Goal: Task Accomplishment & Management: Use online tool/utility

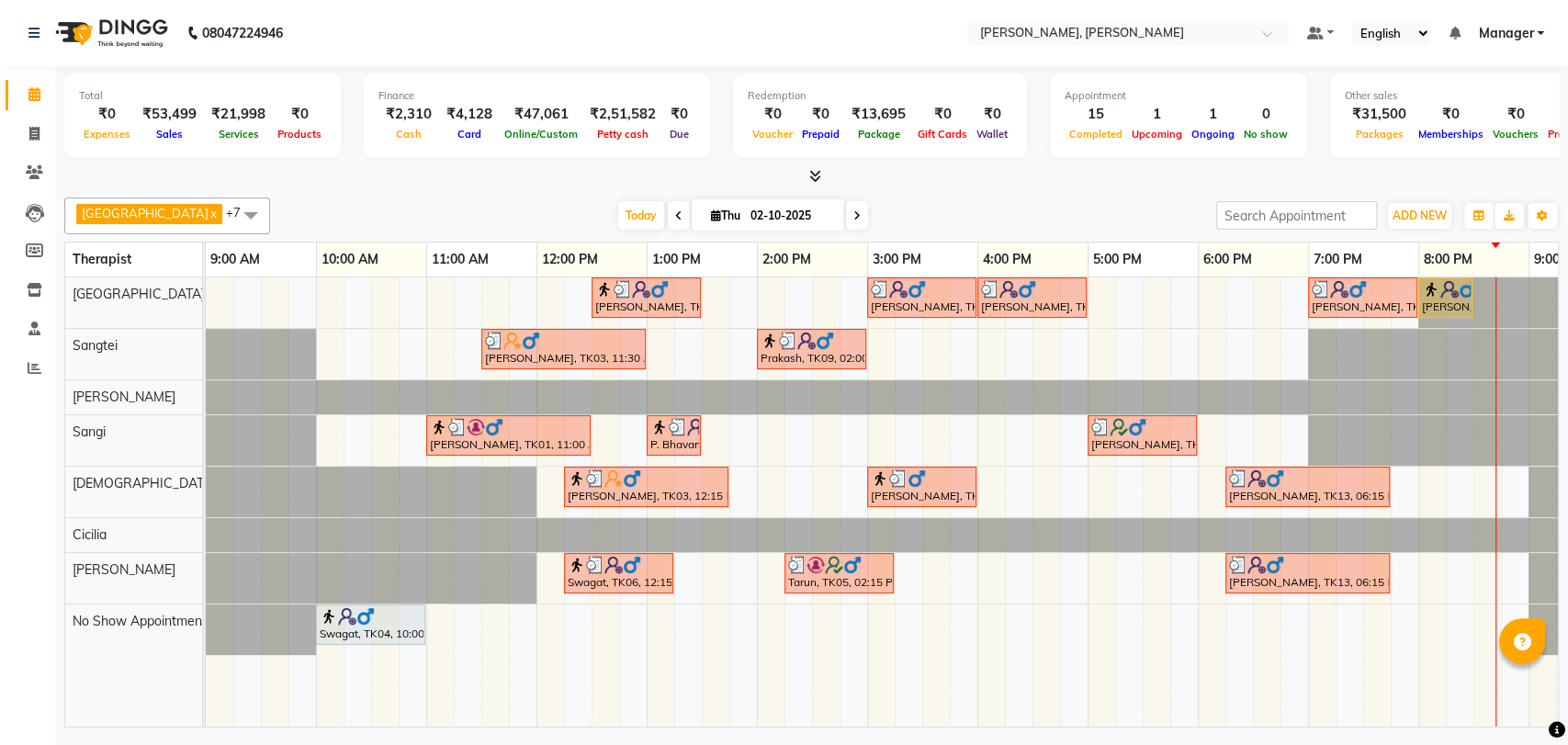
click at [1438, 298] on div "[PERSON_NAME], TK15, 08:00 PM-08:30 PM, Head, Neck & Shoulder" at bounding box center [1444, 297] width 50 height 35
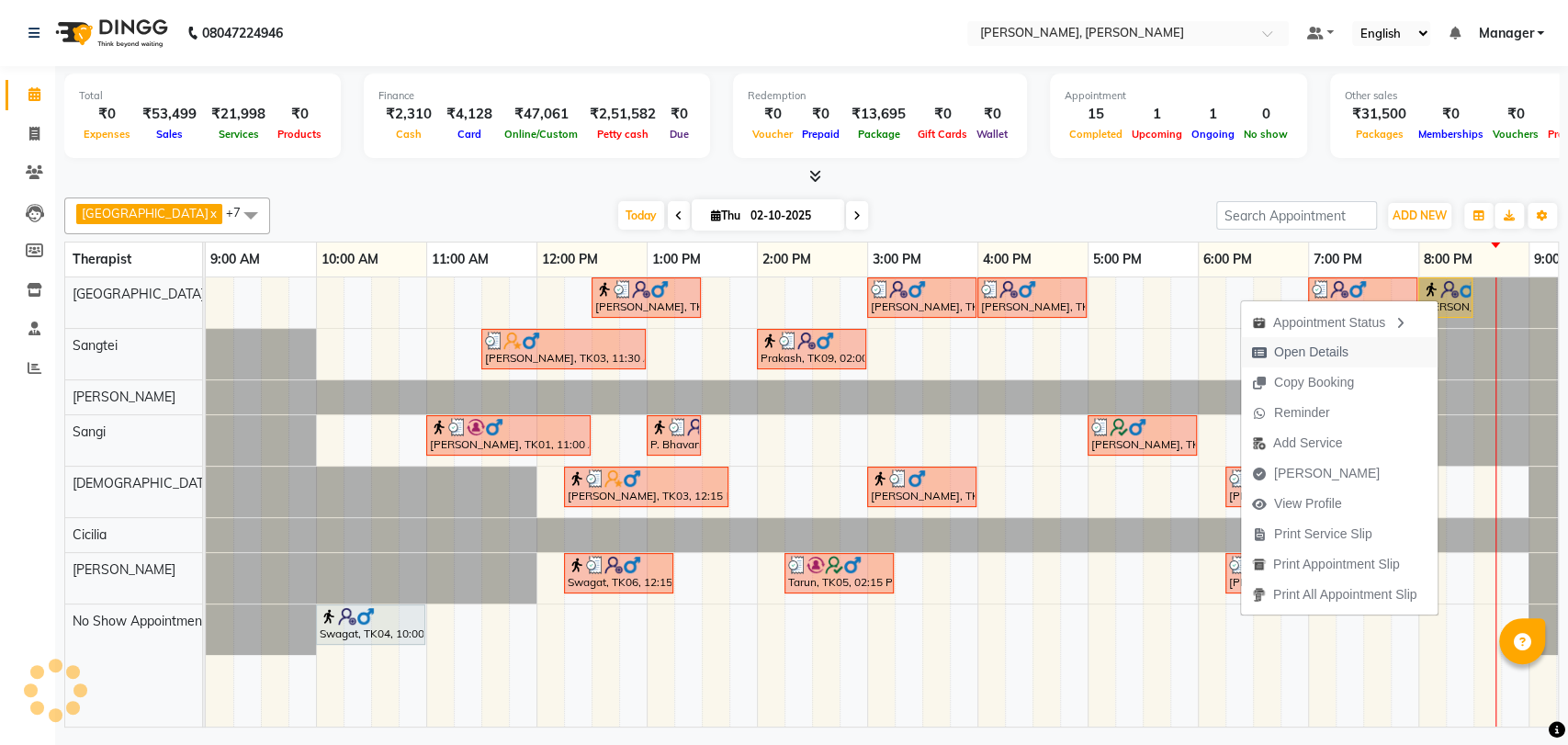
click at [1274, 357] on span "Open Details" at bounding box center [1311, 352] width 74 height 19
select select "1"
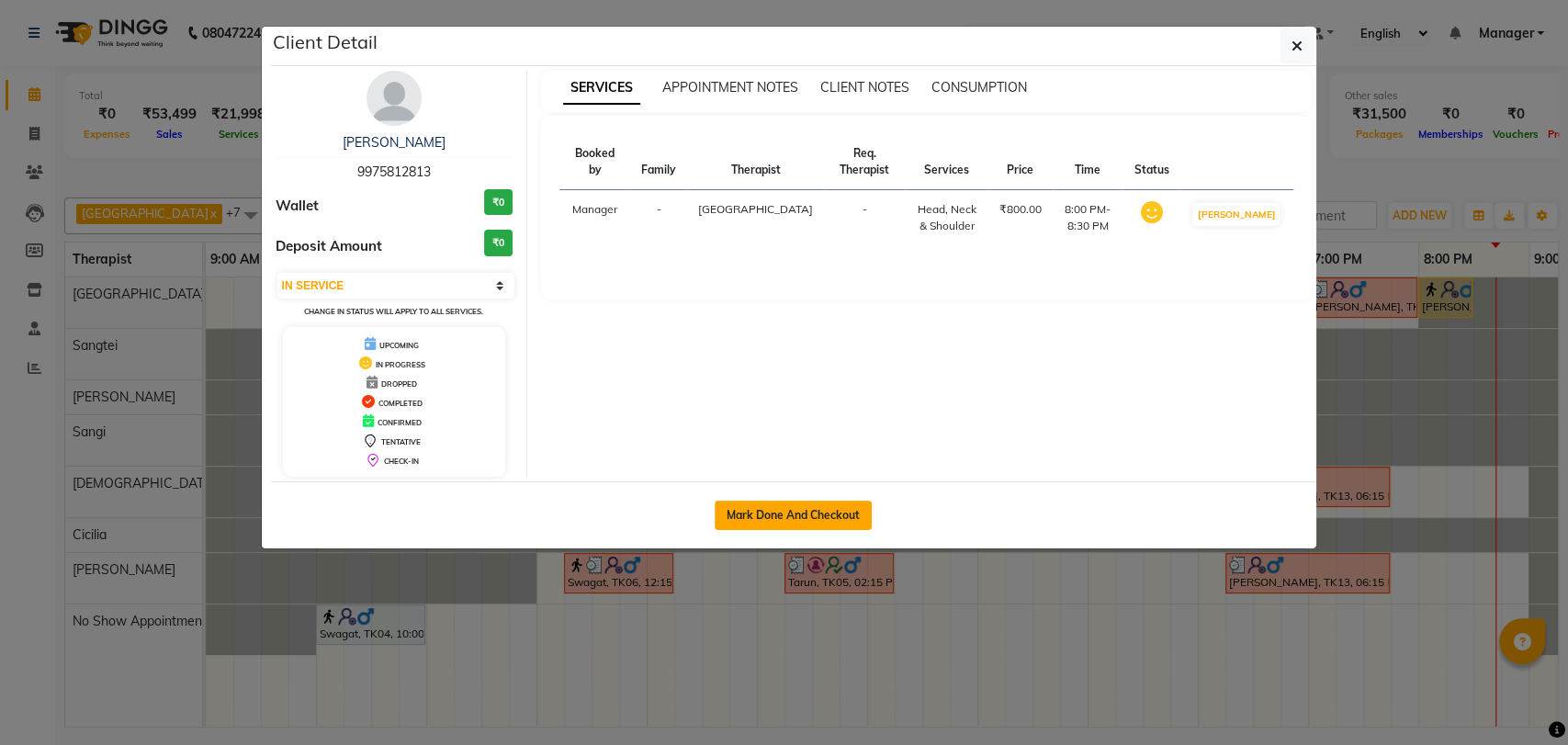
click at [756, 509] on button "Mark Done And Checkout" at bounding box center [793, 514] width 157 height 30
select select "service"
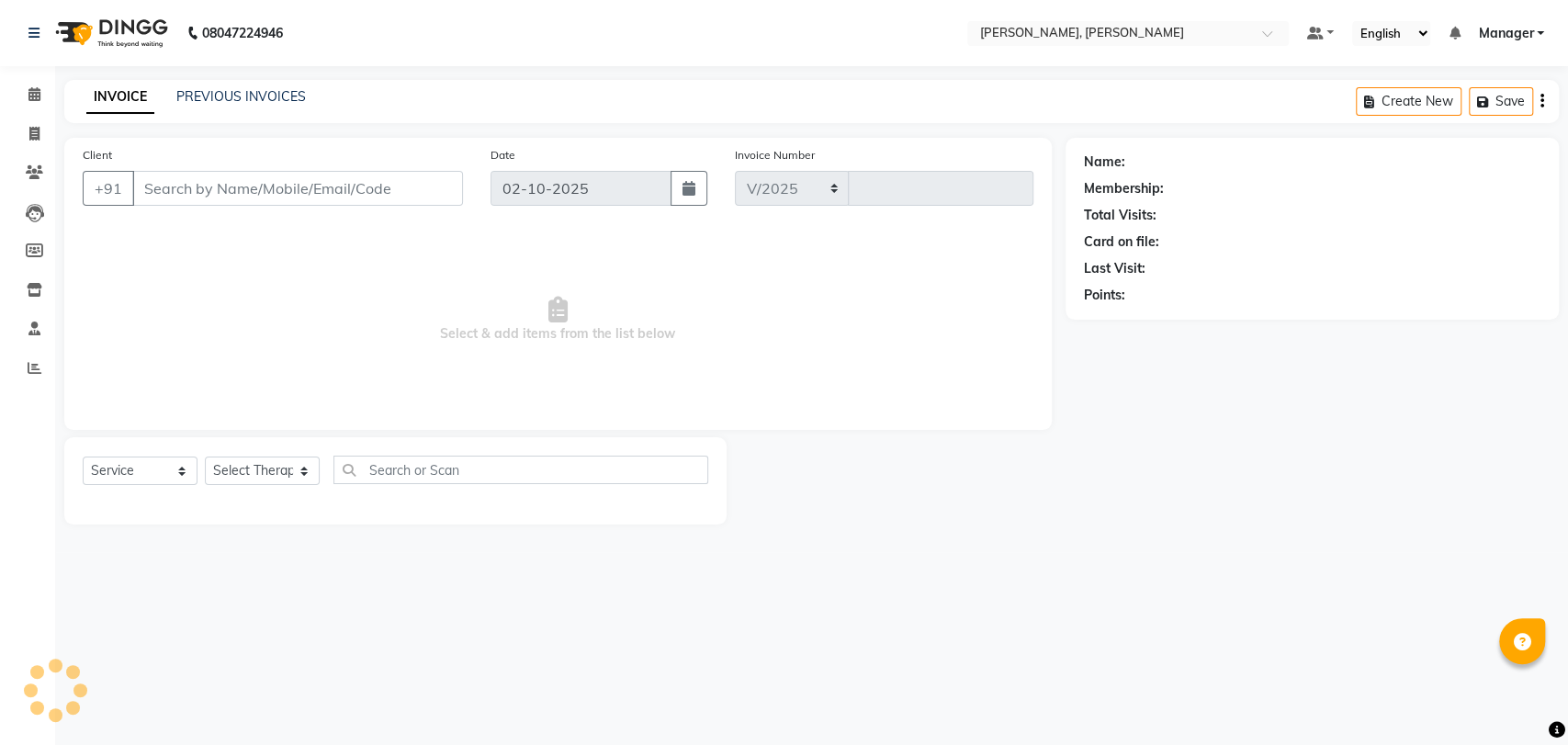
select select "7301"
type input "1990"
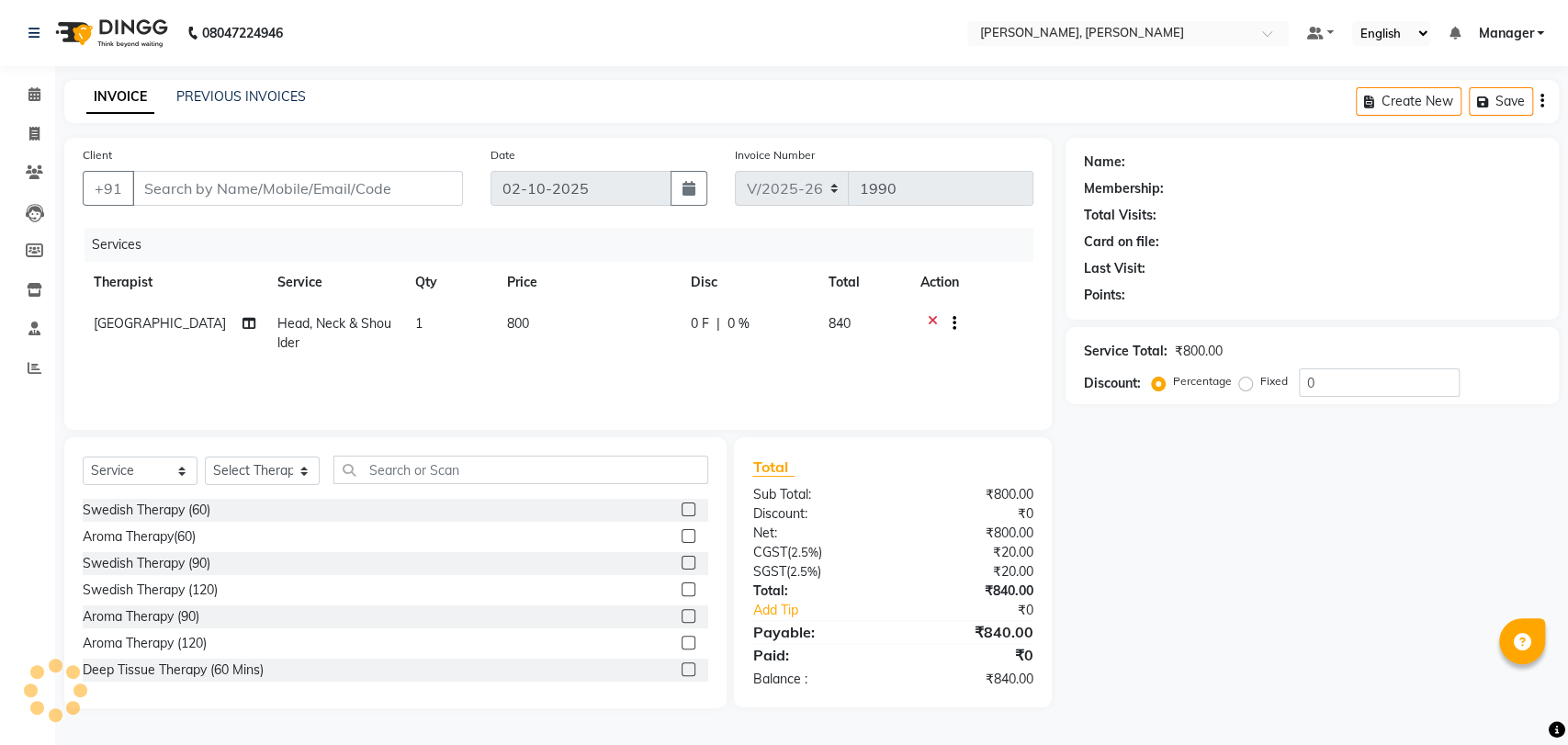
type input "9975812813"
select select "63061"
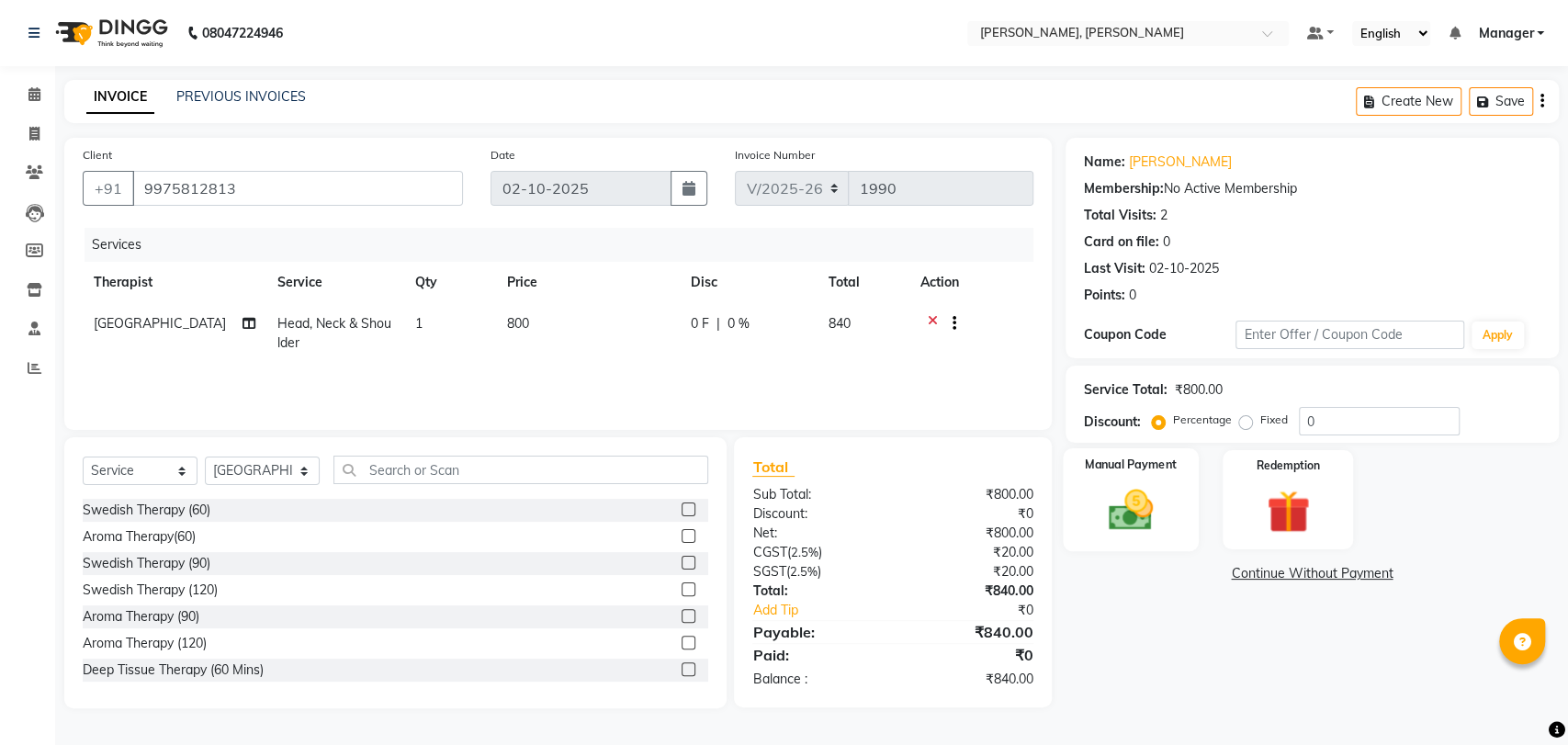
click at [1121, 487] on img at bounding box center [1130, 510] width 72 height 51
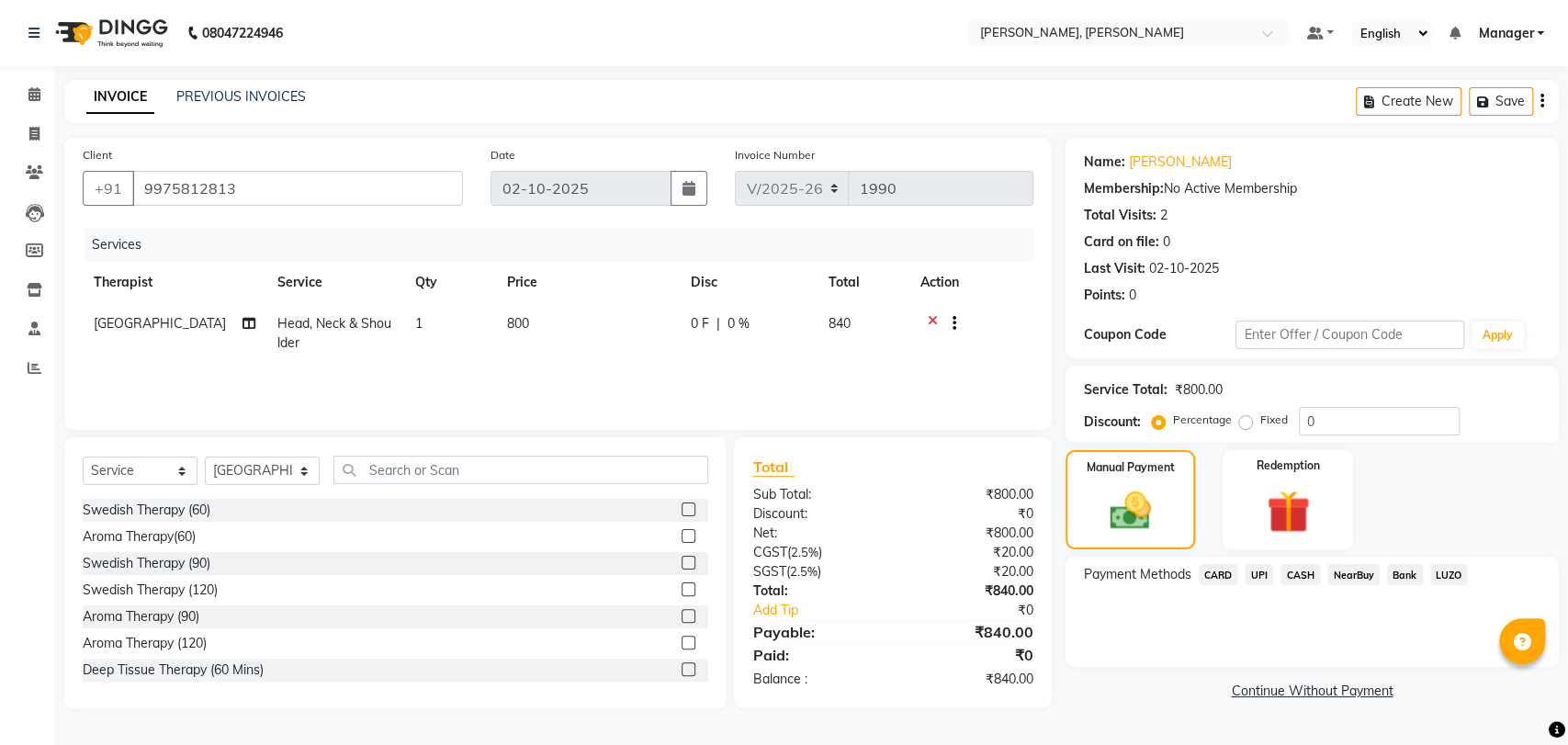
click at [1214, 575] on span "CARD" at bounding box center [1217, 574] width 39 height 21
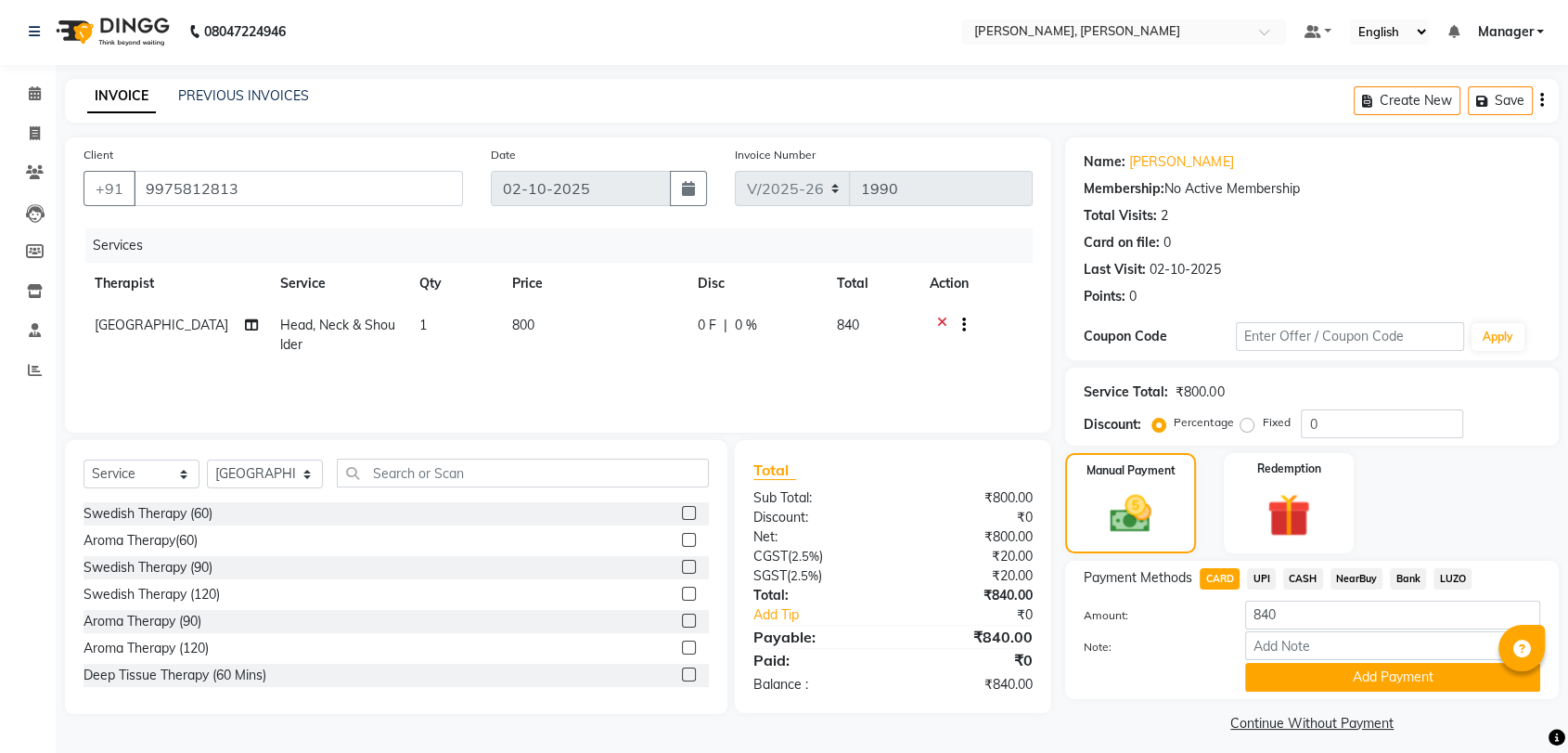
scroll to position [13, 0]
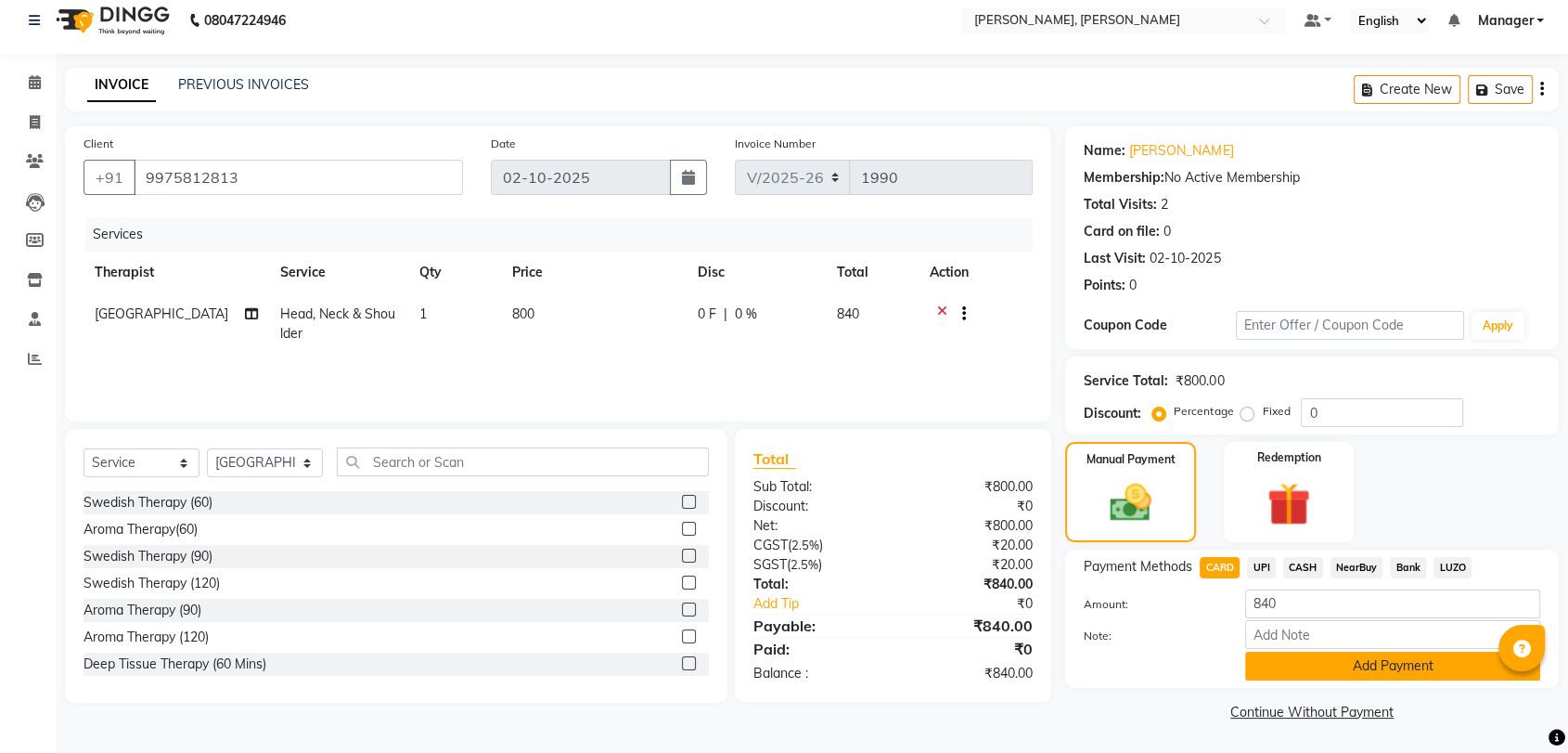
click at [1308, 658] on button "Add Payment" at bounding box center [1393, 666] width 296 height 29
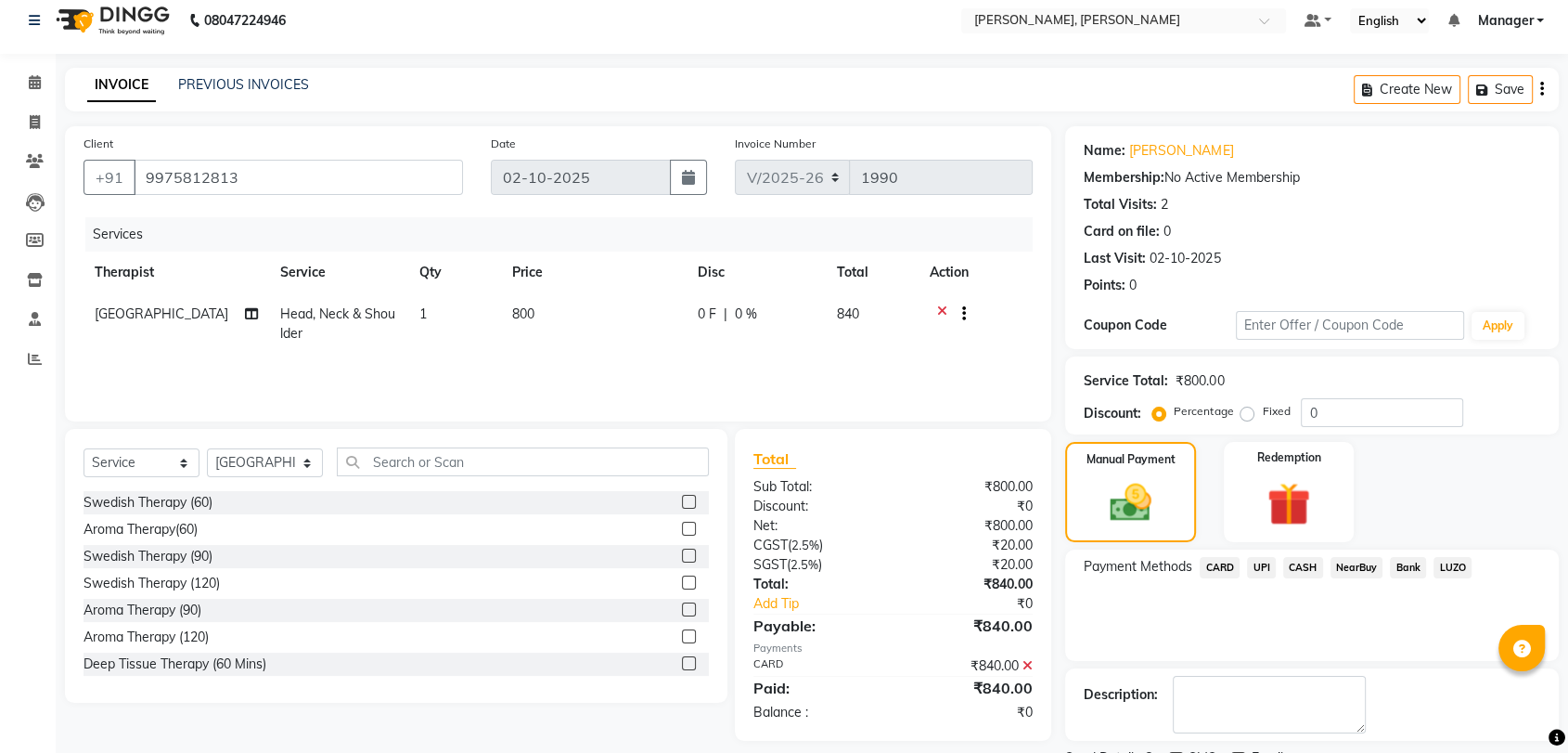
scroll to position [91, 0]
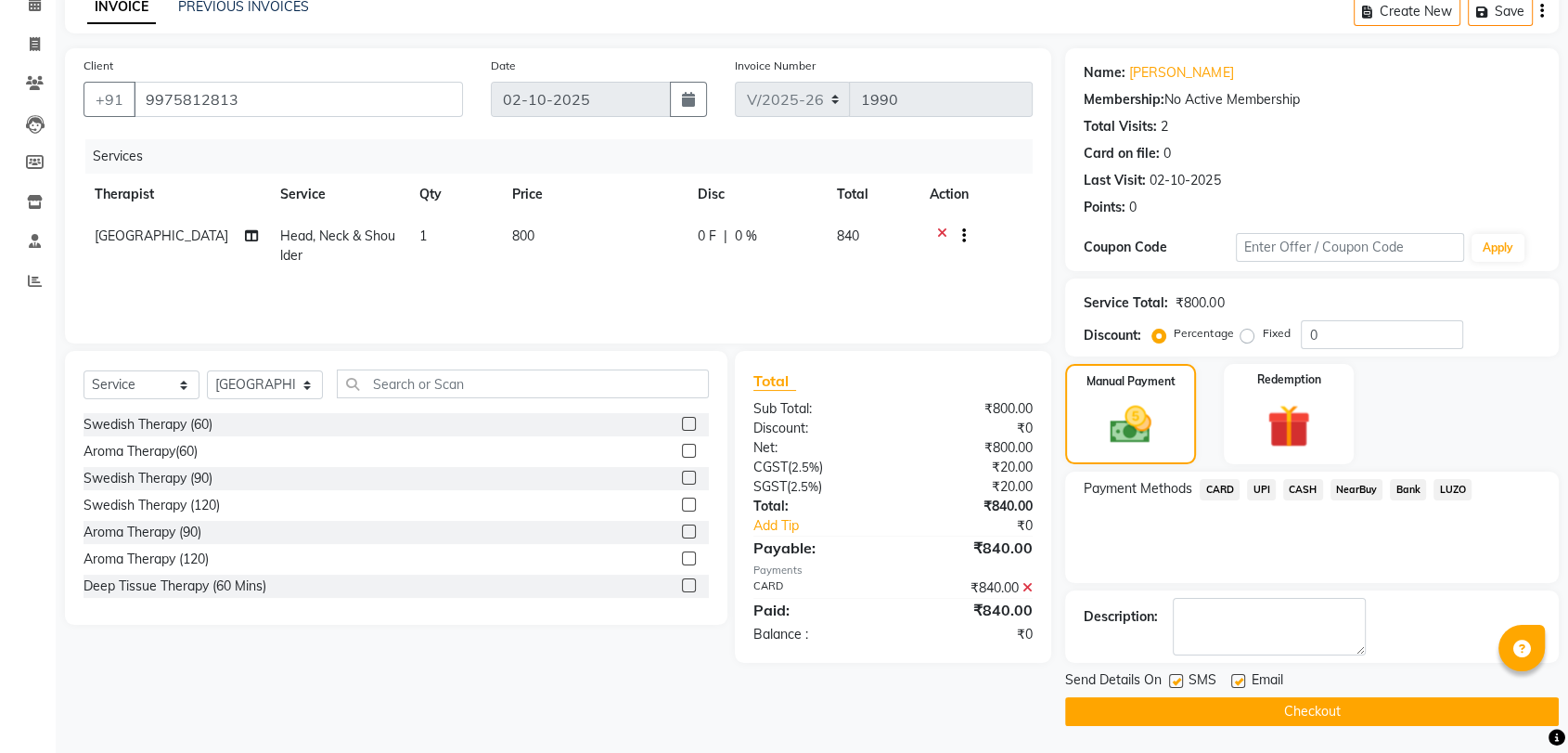
click at [1307, 706] on button "Checkout" at bounding box center [1312, 712] width 494 height 29
